Goal: Communication & Community: Answer question/provide support

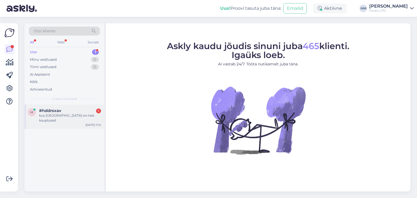
click at [51, 114] on div "kus [GEOGRAPHIC_DATA] on teie kauplused" at bounding box center [70, 118] width 62 height 10
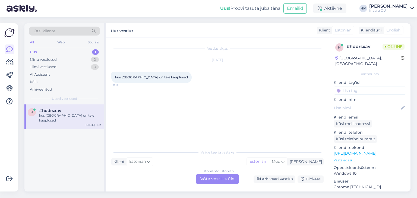
click at [220, 176] on div "Estonian to Estonian Võta vestlus üle" at bounding box center [217, 179] width 43 height 10
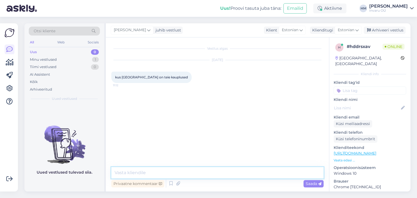
click at [126, 174] on textarea at bounding box center [217, 172] width 212 height 11
type textarea "Tere!"
paste textarea "[URL][DOMAIN_NAME]"
type textarea "Esinduste kohta leiate info kodulehelt [URL][DOMAIN_NAME]"
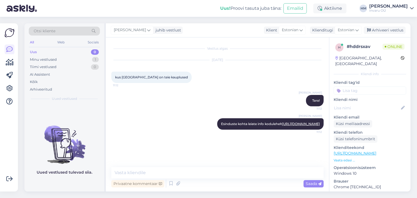
click at [370, 151] on link "[URL][DOMAIN_NAME]" at bounding box center [354, 153] width 43 height 5
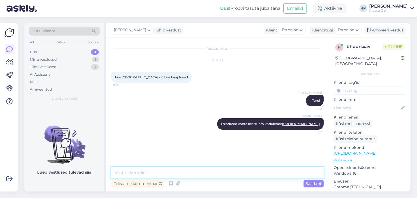
click at [130, 172] on textarea at bounding box center [217, 172] width 212 height 11
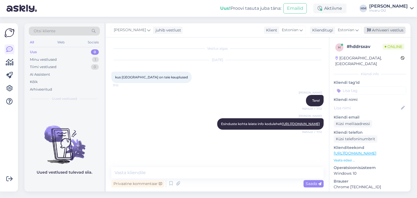
click at [388, 31] on div "Arhiveeri vestlus" at bounding box center [385, 30] width 42 height 7
